Goal: Task Accomplishment & Management: Use online tool/utility

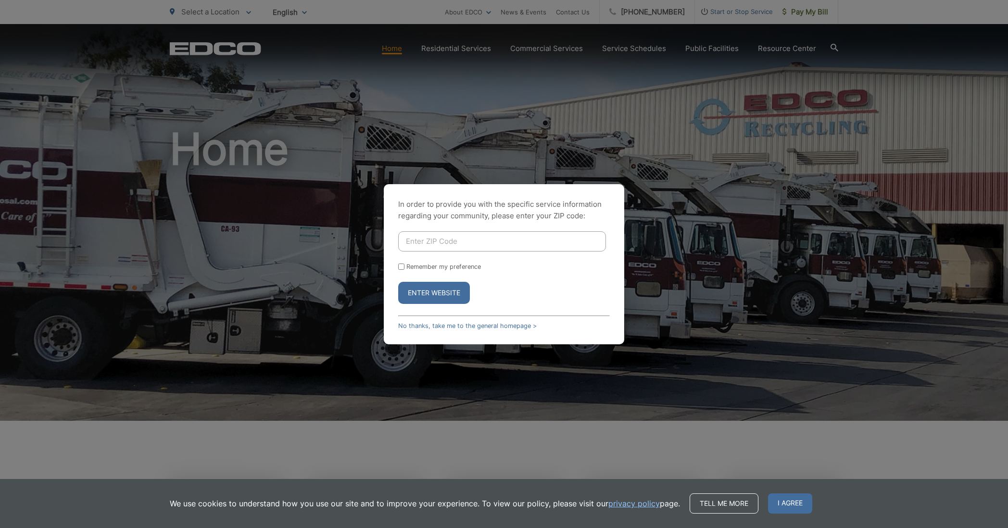
click at [466, 238] on input "Enter ZIP Code" at bounding box center [502, 241] width 208 height 20
type input "0"
type input "91901"
click at [425, 294] on button "Enter Website" at bounding box center [434, 293] width 72 height 22
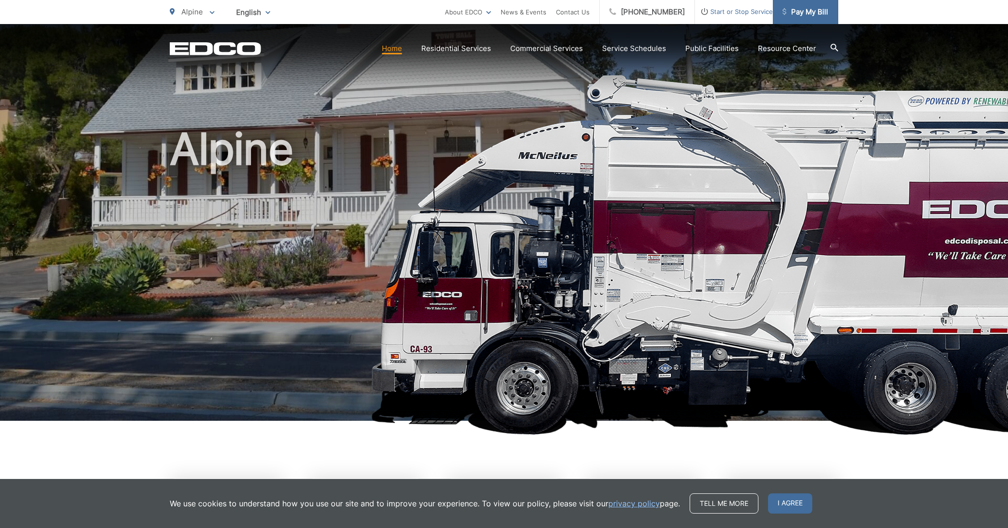
click at [807, 13] on span "Pay My Bill" at bounding box center [805, 12] width 46 height 12
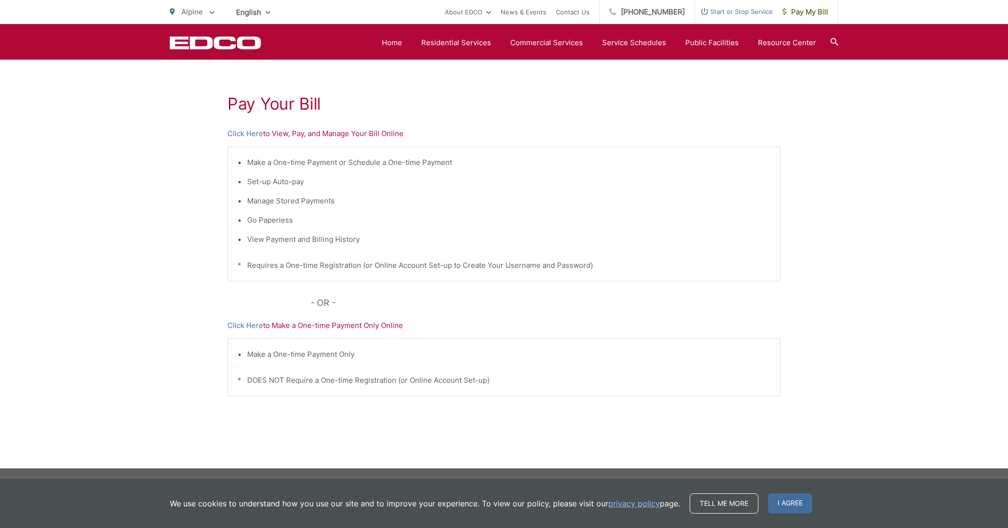
scroll to position [156, 0]
click at [251, 134] on link "Click Here" at bounding box center [245, 134] width 36 height 12
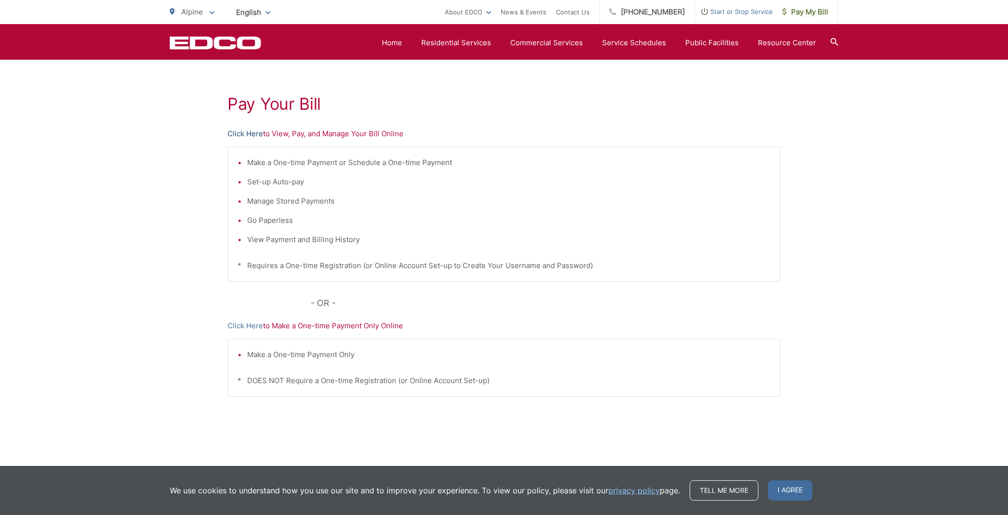
click at [239, 133] on link "Click Here" at bounding box center [245, 134] width 36 height 12
